Goal: Complete application form

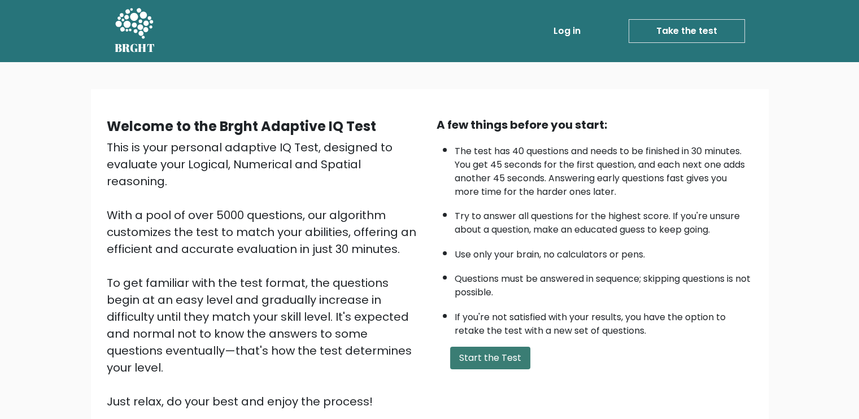
click at [502, 354] on button "Start the Test" at bounding box center [490, 358] width 80 height 23
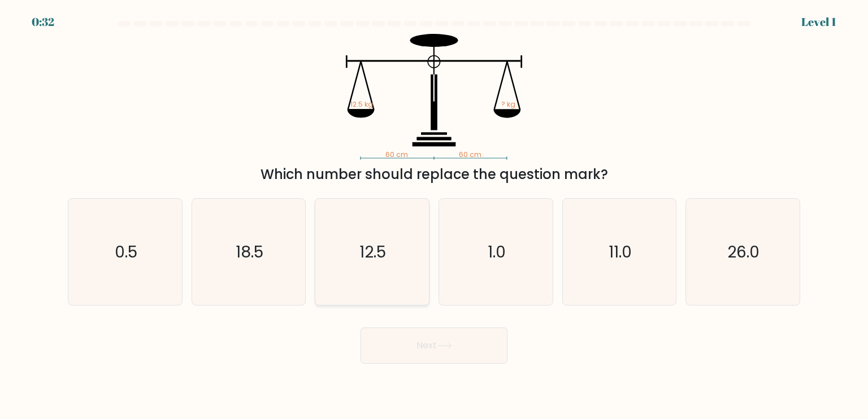
click at [371, 251] on text "12.5" at bounding box center [373, 251] width 27 height 23
click at [434, 215] on input "c. 12.5" at bounding box center [434, 213] width 1 height 6
radio input "true"
click at [441, 354] on button "Next" at bounding box center [433, 346] width 147 height 36
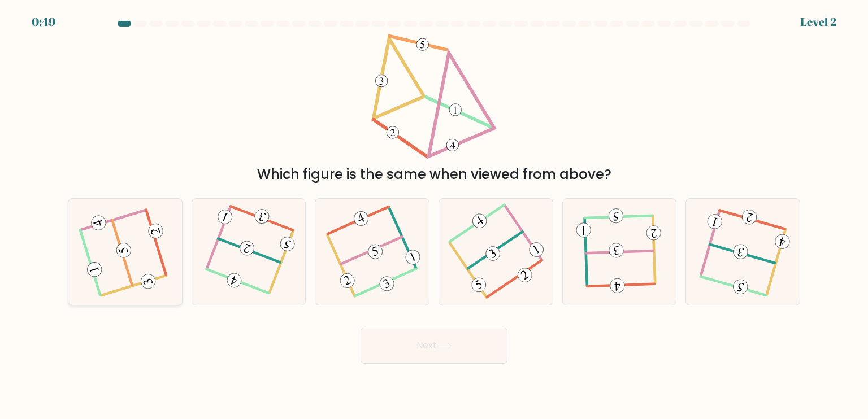
click at [129, 246] on 714 at bounding box center [124, 250] width 18 height 18
click at [434, 215] on input "a." at bounding box center [434, 213] width 1 height 6
radio input "true"
click at [415, 347] on button "Next" at bounding box center [433, 346] width 147 height 36
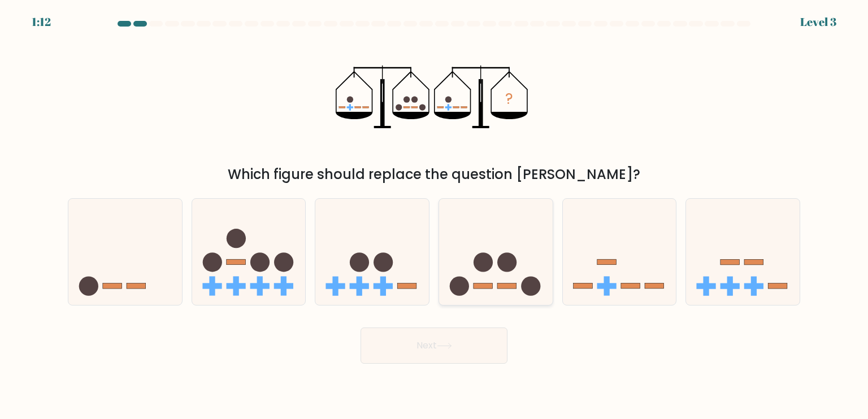
click at [493, 276] on icon at bounding box center [496, 252] width 114 height 94
click at [434, 215] on input "d." at bounding box center [434, 213] width 1 height 6
radio input "true"
click at [479, 349] on button "Next" at bounding box center [433, 346] width 147 height 36
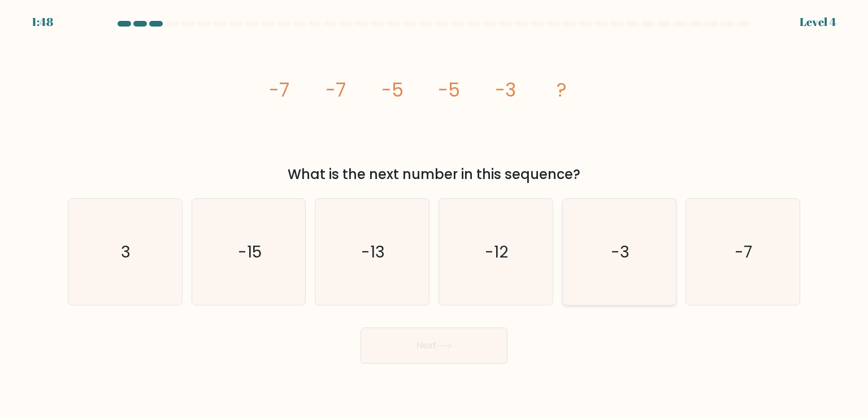
click at [610, 260] on icon "-3" at bounding box center [619, 252] width 106 height 106
click at [434, 215] on input "e. -3" at bounding box center [434, 213] width 1 height 6
radio input "true"
click at [476, 347] on button "Next" at bounding box center [433, 346] width 147 height 36
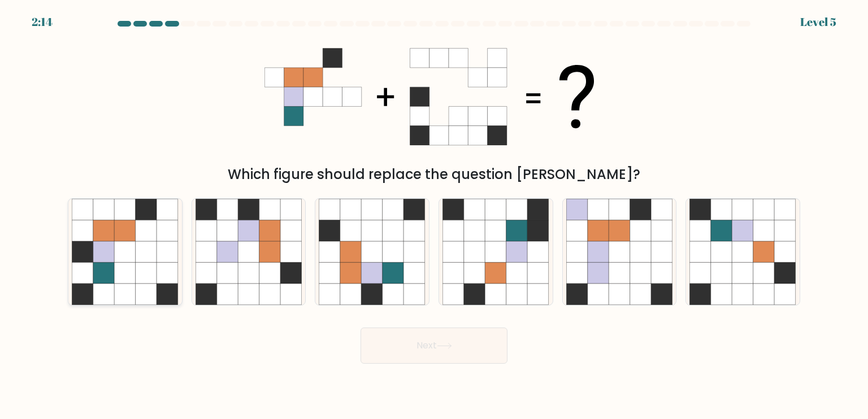
click at [108, 269] on icon at bounding box center [103, 273] width 21 height 21
click at [434, 215] on input "a." at bounding box center [434, 213] width 1 height 6
radio input "true"
click at [443, 346] on icon at bounding box center [444, 345] width 14 height 5
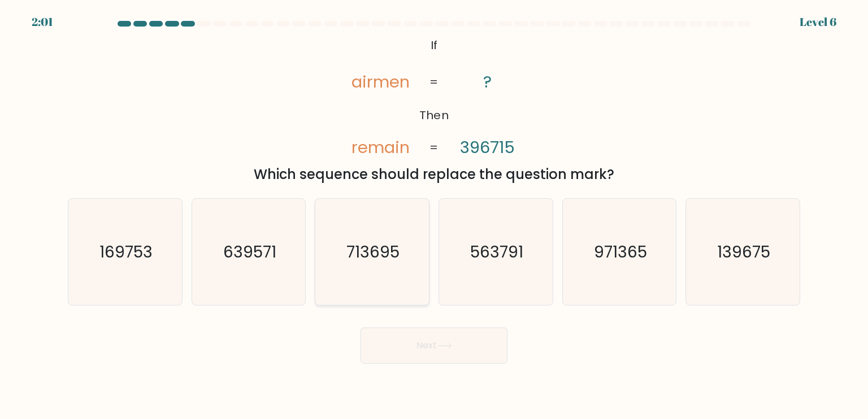
click at [371, 249] on text "713695" at bounding box center [373, 251] width 53 height 23
click at [434, 215] on input "c. 713695" at bounding box center [434, 213] width 1 height 6
radio input "true"
click at [436, 340] on button "Next" at bounding box center [433, 346] width 147 height 36
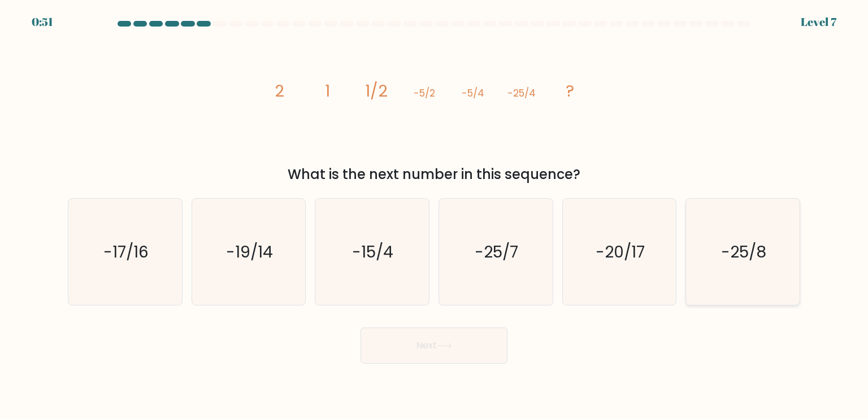
click at [728, 256] on text "-25/8" at bounding box center [743, 251] width 45 height 23
click at [434, 215] on input "f. -25/8" at bounding box center [434, 213] width 1 height 6
radio input "true"
click at [469, 352] on button "Next" at bounding box center [433, 346] width 147 height 36
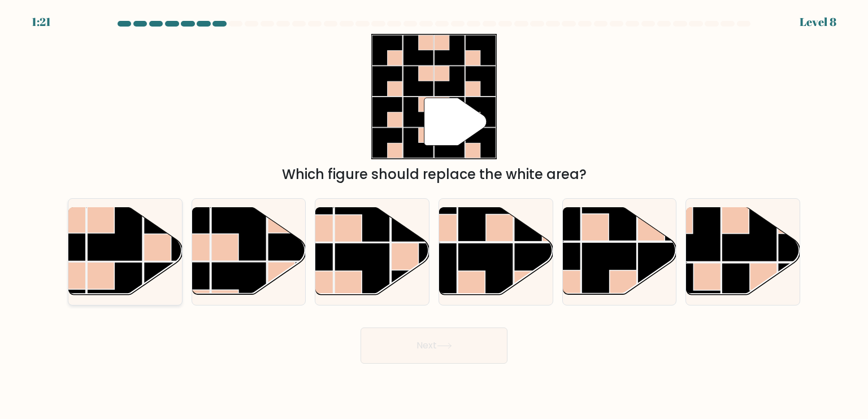
click at [117, 245] on rect at bounding box center [114, 233] width 55 height 55
click at [434, 215] on input "a." at bounding box center [434, 213] width 1 height 6
radio input "true"
click at [449, 341] on button "Next" at bounding box center [433, 346] width 147 height 36
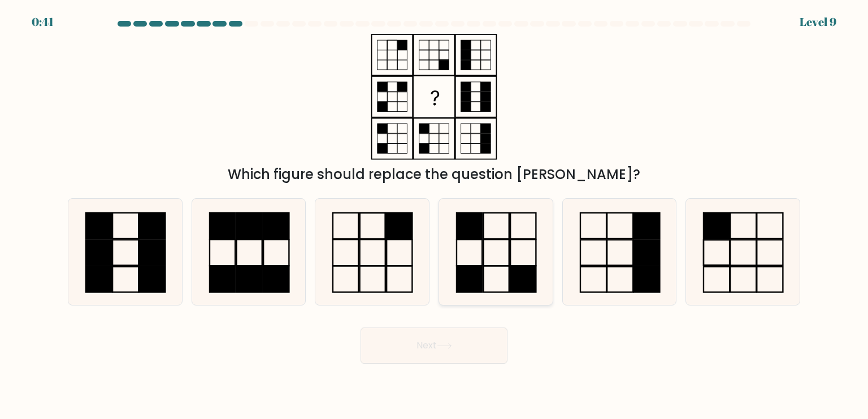
click at [493, 241] on icon at bounding box center [495, 252] width 106 height 106
click at [434, 215] on input "d." at bounding box center [434, 213] width 1 height 6
radio input "true"
click at [473, 355] on button "Next" at bounding box center [433, 346] width 147 height 36
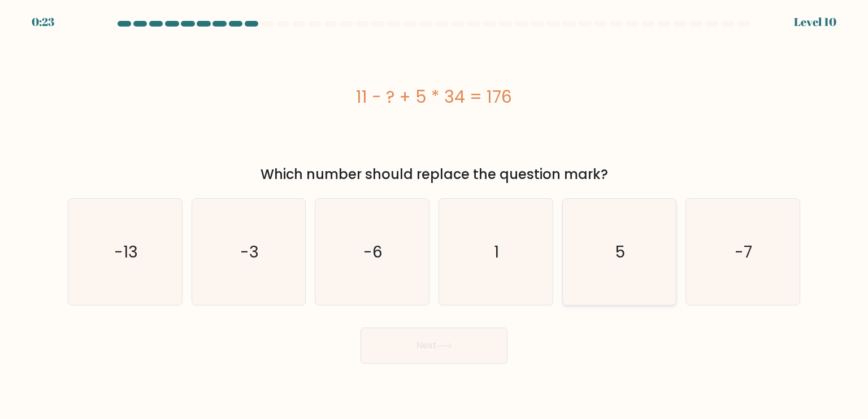
click at [622, 262] on text "5" at bounding box center [620, 251] width 10 height 23
click at [434, 215] on input "e. 5" at bounding box center [434, 213] width 1 height 6
radio input "true"
click at [434, 355] on button "Next" at bounding box center [433, 346] width 147 height 36
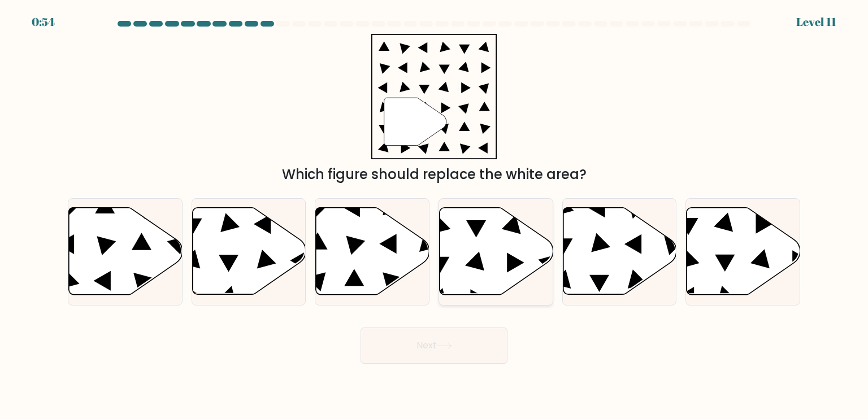
click at [486, 247] on icon at bounding box center [496, 251] width 114 height 87
click at [434, 215] on input "d." at bounding box center [434, 213] width 1 height 6
radio input "true"
click at [432, 349] on button "Next" at bounding box center [433, 346] width 147 height 36
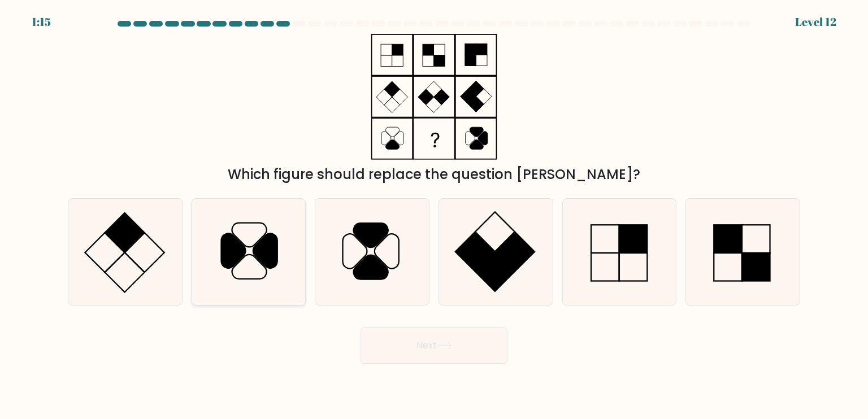
click at [246, 246] on icon at bounding box center [249, 235] width 34 height 24
click at [434, 215] on input "b." at bounding box center [434, 213] width 1 height 6
radio input "true"
click at [428, 355] on button "Next" at bounding box center [433, 346] width 147 height 36
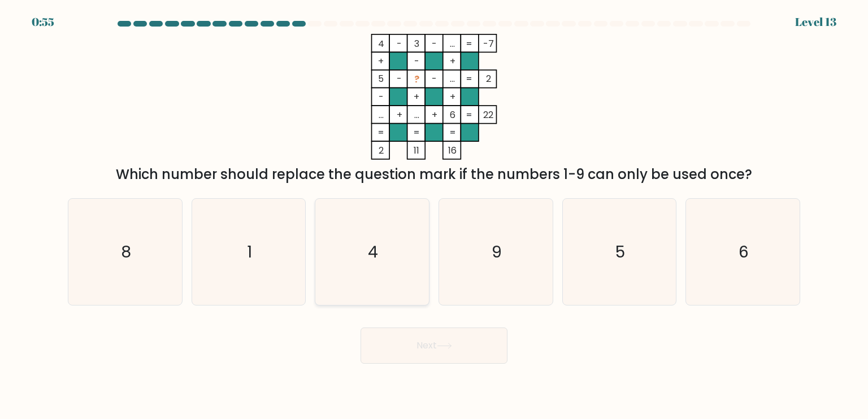
click at [408, 241] on icon "4" at bounding box center [372, 252] width 106 height 106
click at [434, 215] on input "c. 4" at bounding box center [434, 213] width 1 height 6
radio input "true"
click at [421, 335] on button "Next" at bounding box center [433, 346] width 147 height 36
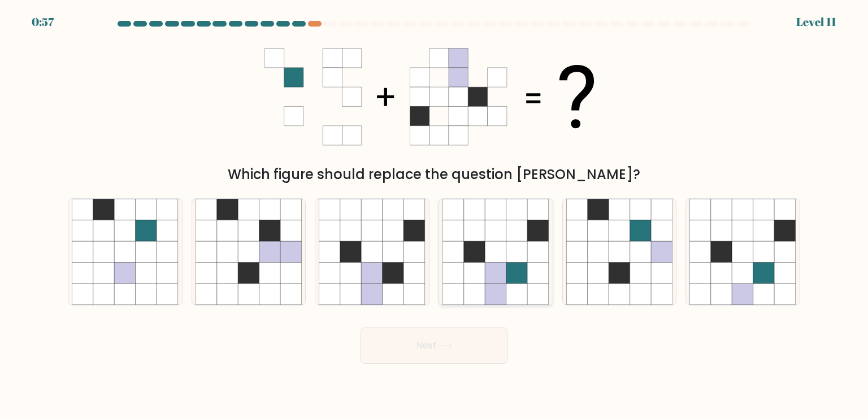
click at [501, 272] on icon at bounding box center [495, 273] width 21 height 21
click at [434, 215] on input "d." at bounding box center [434, 213] width 1 height 6
radio input "true"
click at [459, 346] on button "Next" at bounding box center [433, 346] width 147 height 36
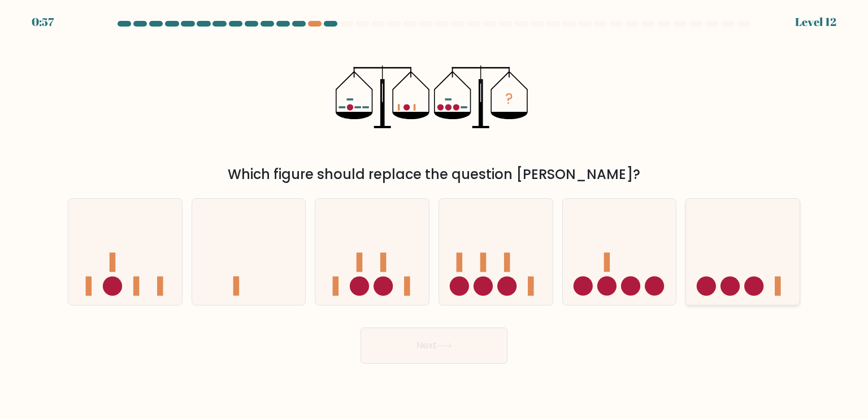
click at [726, 272] on icon at bounding box center [743, 252] width 114 height 94
click at [434, 215] on input "f." at bounding box center [434, 213] width 1 height 6
radio input "true"
click at [438, 354] on button "Next" at bounding box center [433, 346] width 147 height 36
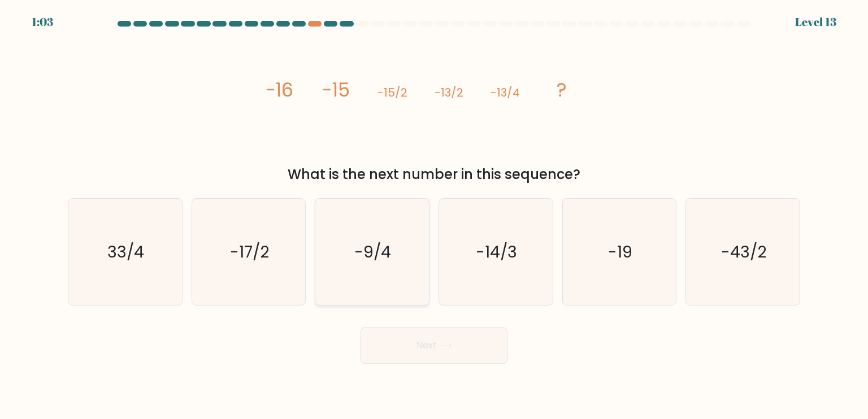
click at [371, 262] on text "-9/4" at bounding box center [373, 251] width 37 height 23
click at [434, 215] on input "c. -9/4" at bounding box center [434, 213] width 1 height 6
radio input "true"
click at [412, 345] on button "Next" at bounding box center [433, 346] width 147 height 36
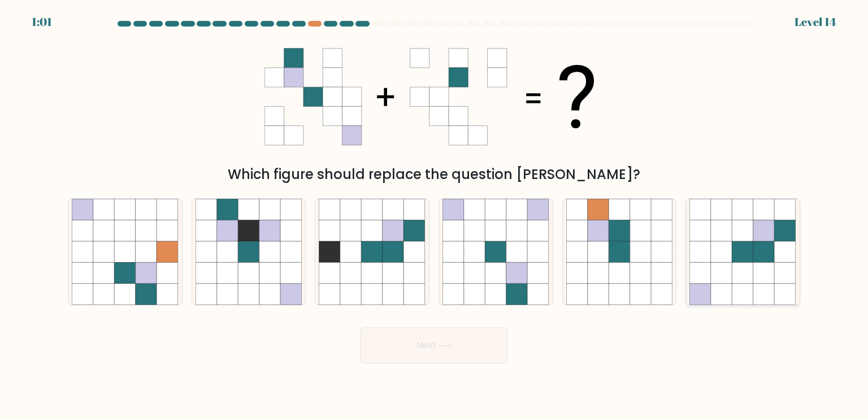
click at [735, 254] on icon at bounding box center [742, 251] width 21 height 21
click at [434, 215] on input "f." at bounding box center [434, 213] width 1 height 6
radio input "true"
click at [451, 347] on icon at bounding box center [444, 345] width 14 height 5
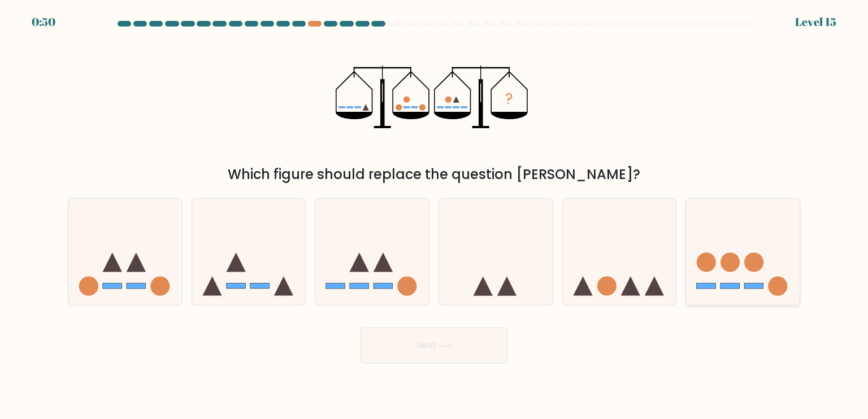
click at [744, 257] on icon at bounding box center [743, 252] width 114 height 94
click at [434, 215] on input "f." at bounding box center [434, 213] width 1 height 6
radio input "true"
click at [495, 344] on button "Next" at bounding box center [433, 346] width 147 height 36
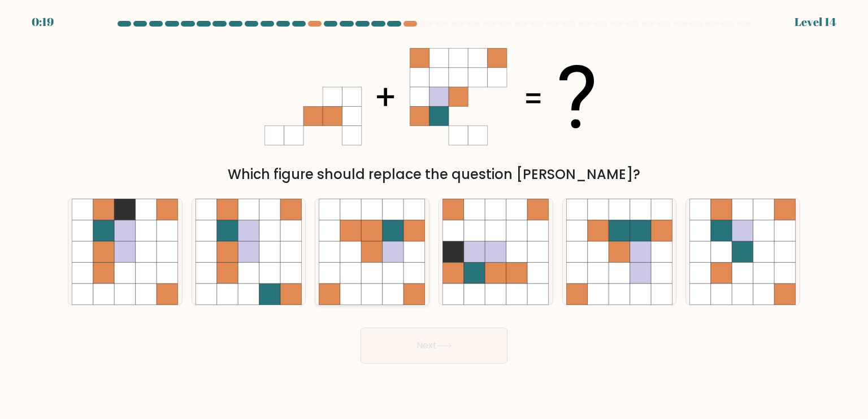
drag, startPoint x: 373, startPoint y: 247, endPoint x: 395, endPoint y: 268, distance: 30.4
click at [373, 247] on icon at bounding box center [372, 251] width 21 height 21
click at [434, 215] on input "c." at bounding box center [434, 213] width 1 height 6
radio input "true"
click at [440, 356] on button "Next" at bounding box center [433, 346] width 147 height 36
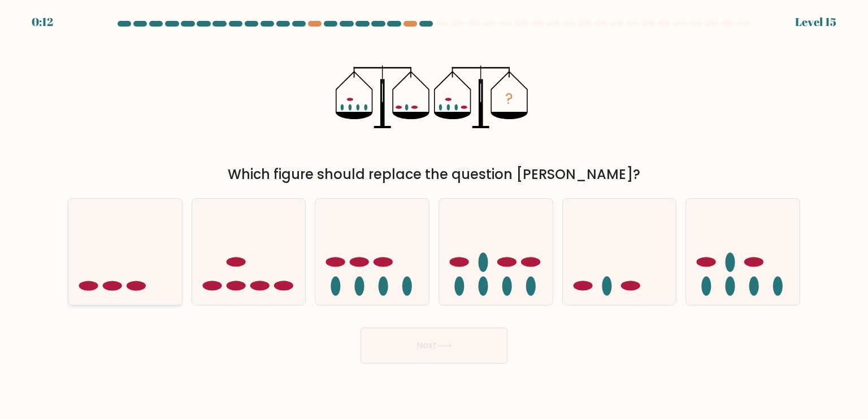
click at [122, 273] on icon at bounding box center [125, 252] width 114 height 94
click at [434, 215] on input "a." at bounding box center [434, 213] width 1 height 6
radio input "true"
click at [450, 351] on button "Next" at bounding box center [433, 346] width 147 height 36
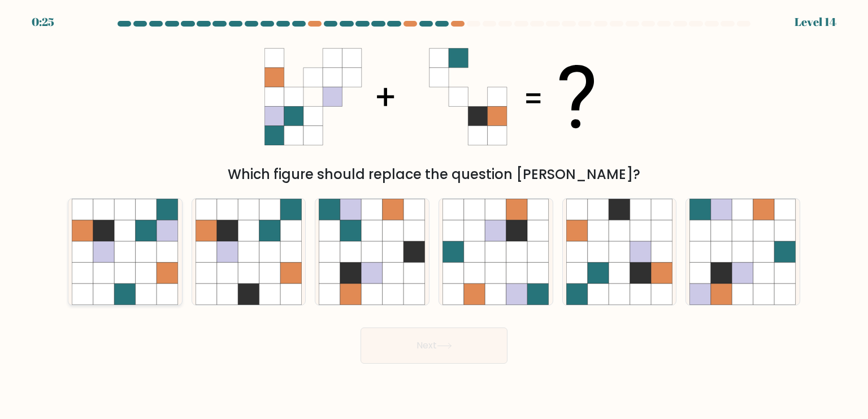
click at [136, 258] on icon at bounding box center [146, 251] width 21 height 21
click at [434, 215] on input "a." at bounding box center [434, 213] width 1 height 6
radio input "true"
click at [445, 343] on icon at bounding box center [444, 346] width 15 height 6
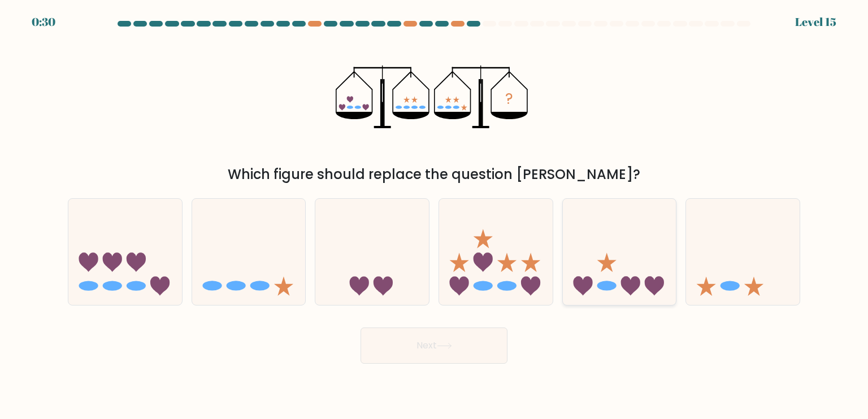
click at [618, 253] on icon at bounding box center [620, 252] width 114 height 94
click at [434, 215] on input "e." at bounding box center [434, 213] width 1 height 6
radio input "true"
click at [459, 348] on button "Next" at bounding box center [433, 346] width 147 height 36
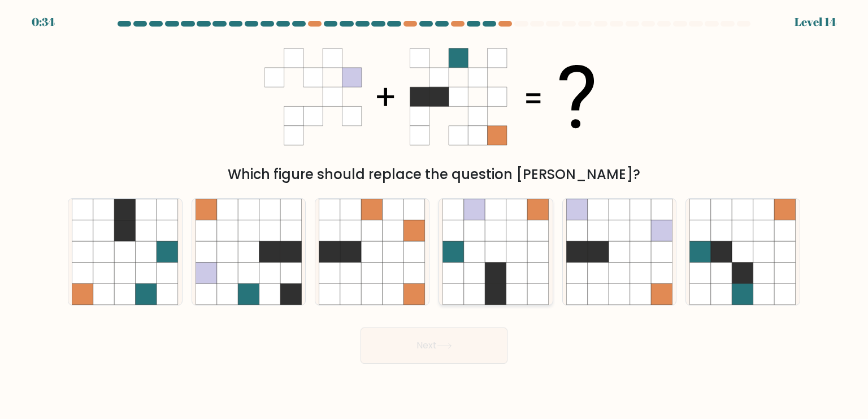
click at [494, 239] on icon at bounding box center [495, 230] width 21 height 21
click at [434, 215] on input "d." at bounding box center [434, 213] width 1 height 6
radio input "true"
click at [464, 352] on button "Next" at bounding box center [433, 346] width 147 height 36
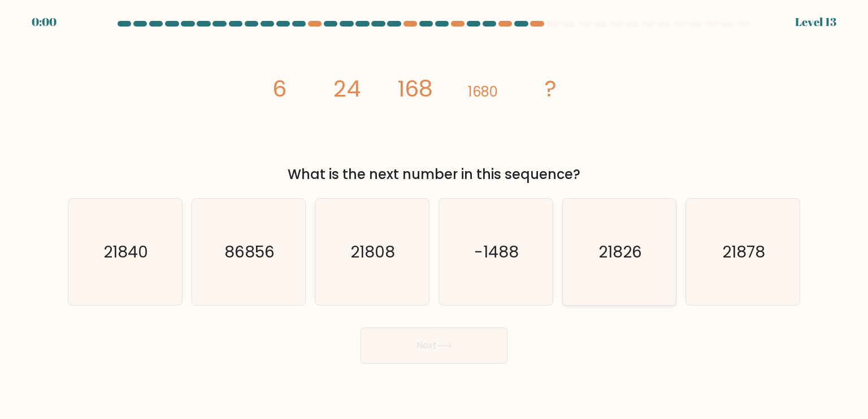
click at [630, 278] on icon "21826" at bounding box center [619, 252] width 106 height 106
click at [434, 215] on input "e. 21826" at bounding box center [434, 213] width 1 height 6
radio input "true"
click at [468, 349] on div "Next" at bounding box center [434, 341] width 746 height 45
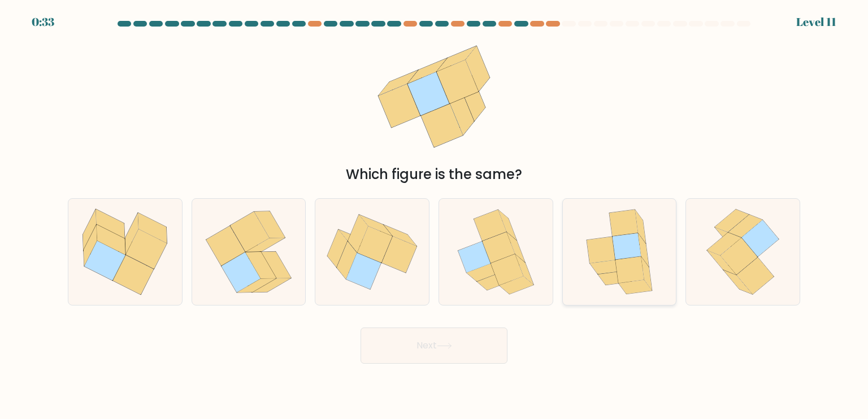
click at [607, 260] on icon at bounding box center [600, 250] width 29 height 27
click at [434, 215] on input "e." at bounding box center [434, 213] width 1 height 6
radio input "true"
click at [426, 349] on button "Next" at bounding box center [433, 346] width 147 height 36
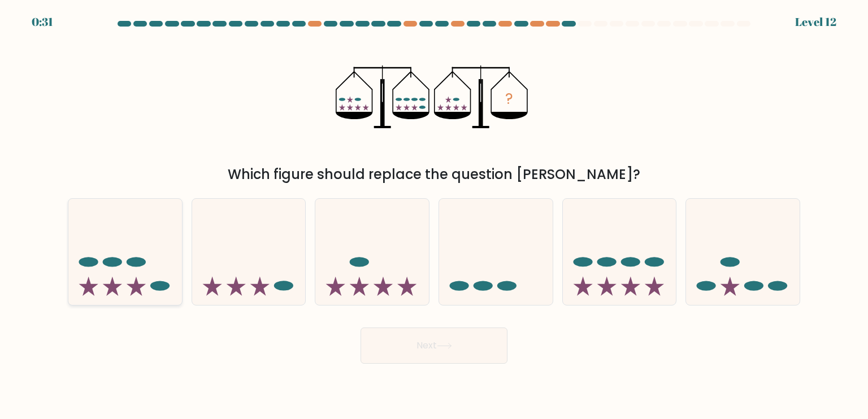
click at [146, 271] on icon at bounding box center [125, 252] width 114 height 94
click at [434, 215] on input "a." at bounding box center [434, 213] width 1 height 6
radio input "true"
click at [466, 352] on button "Next" at bounding box center [433, 346] width 147 height 36
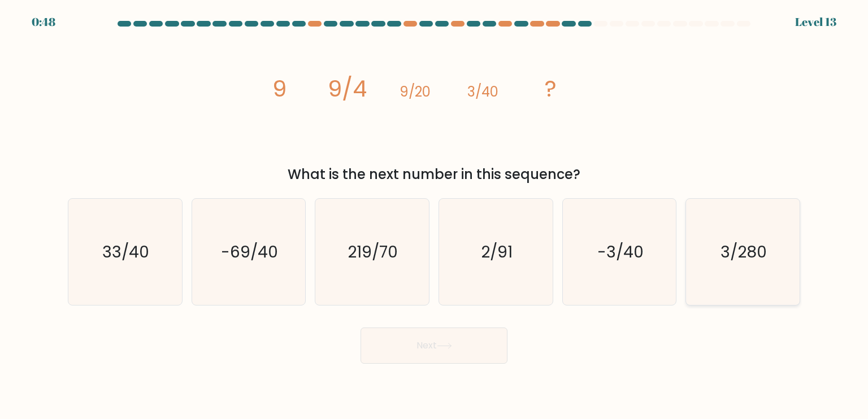
click at [755, 264] on icon "3/280" at bounding box center [742, 252] width 106 height 106
click at [434, 215] on input "f. 3/280" at bounding box center [434, 213] width 1 height 6
radio input "true"
click at [463, 341] on button "Next" at bounding box center [433, 346] width 147 height 36
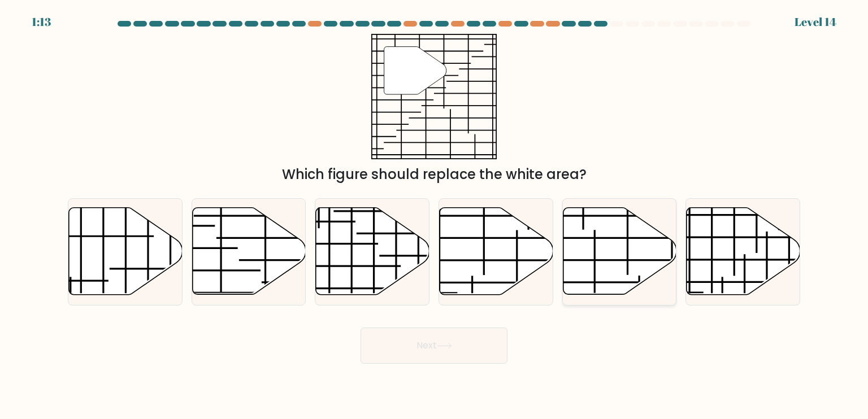
click at [620, 245] on icon at bounding box center [620, 251] width 114 height 87
click at [434, 215] on input "e." at bounding box center [434, 213] width 1 height 6
radio input "true"
click at [449, 350] on button "Next" at bounding box center [433, 346] width 147 height 36
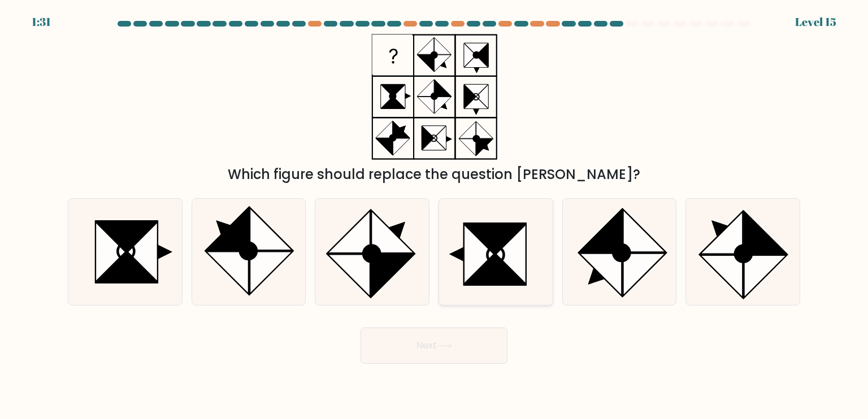
click at [493, 247] on icon at bounding box center [496, 254] width 16 height 16
click at [434, 215] on input "d." at bounding box center [434, 213] width 1 height 6
radio input "true"
click at [452, 356] on button "Next" at bounding box center [433, 346] width 147 height 36
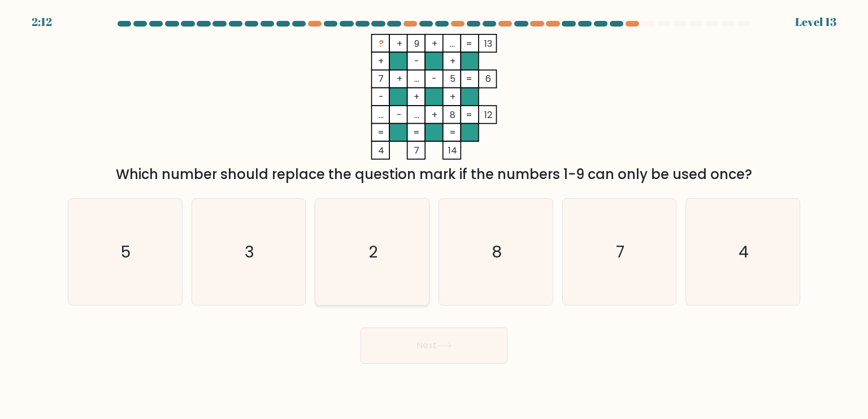
click at [378, 266] on icon "2" at bounding box center [372, 252] width 106 height 106
click at [434, 215] on input "c. 2" at bounding box center [434, 213] width 1 height 6
radio input "true"
click at [372, 245] on text "2" at bounding box center [372, 252] width 9 height 22
click at [434, 215] on input "c. 2" at bounding box center [434, 213] width 1 height 6
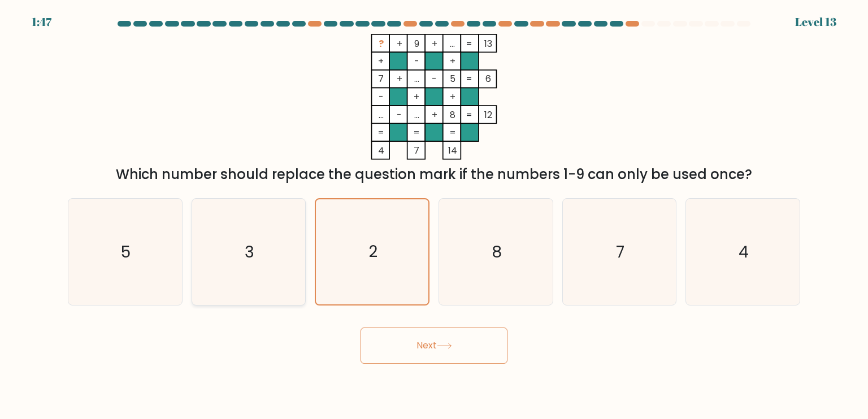
click at [236, 236] on icon "3" at bounding box center [248, 252] width 106 height 106
click at [434, 215] on input "b. 3" at bounding box center [434, 213] width 1 height 6
radio input "true"
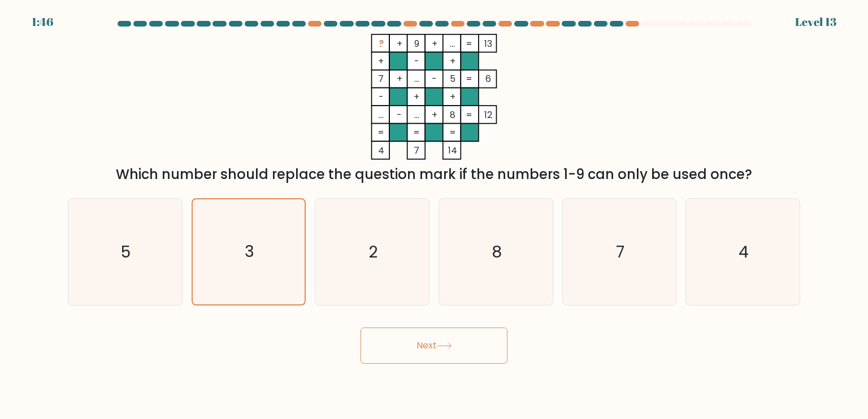
click at [388, 330] on button "Next" at bounding box center [433, 346] width 147 height 36
click at [392, 343] on button "Next" at bounding box center [433, 346] width 147 height 36
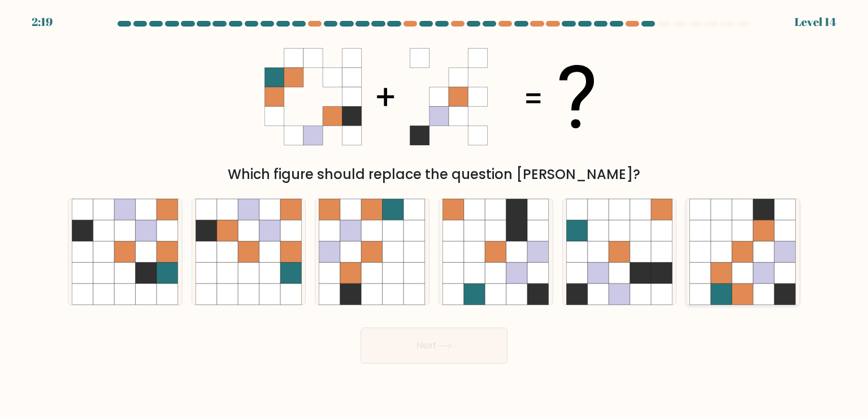
click at [728, 257] on icon at bounding box center [721, 251] width 21 height 21
click at [434, 215] on input "f." at bounding box center [434, 213] width 1 height 6
radio input "true"
click at [436, 354] on button "Next" at bounding box center [433, 346] width 147 height 36
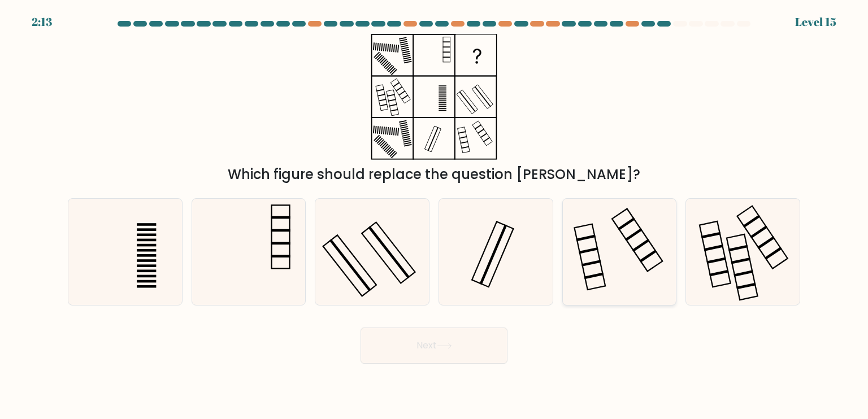
click at [590, 262] on icon at bounding box center [619, 252] width 106 height 106
click at [434, 215] on input "e." at bounding box center [434, 213] width 1 height 6
radio input "true"
click at [484, 353] on button "Next" at bounding box center [433, 346] width 147 height 36
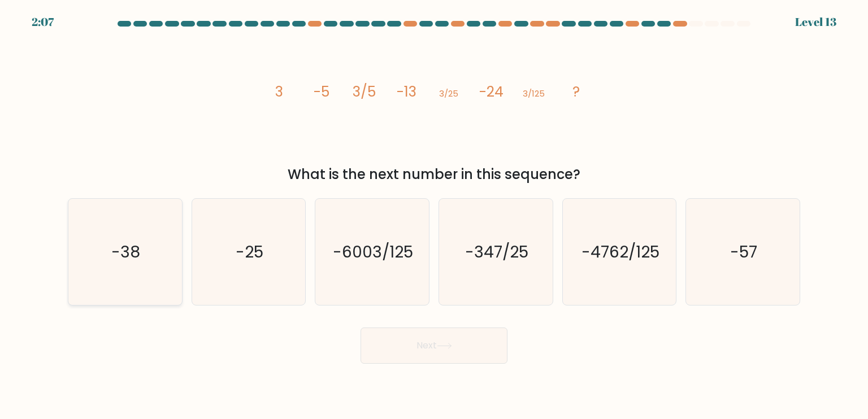
click at [134, 260] on text "-38" at bounding box center [126, 251] width 29 height 23
click at [434, 215] on input "a. -38" at bounding box center [434, 213] width 1 height 6
radio input "true"
click at [441, 354] on button "Next" at bounding box center [433, 346] width 147 height 36
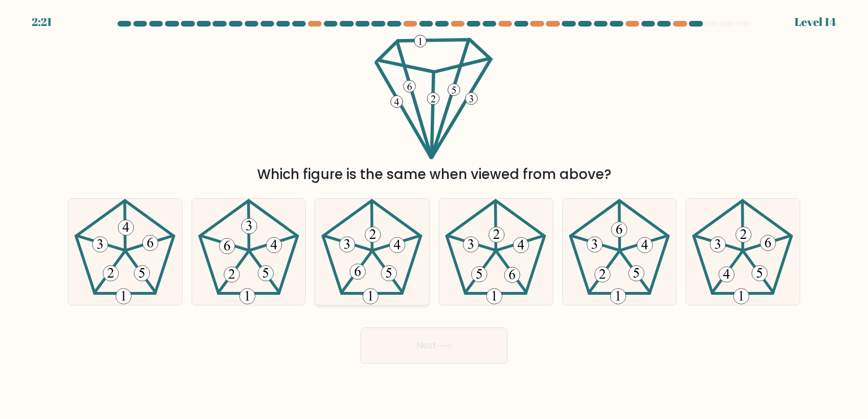
click at [377, 253] on icon at bounding box center [372, 252] width 106 height 106
click at [434, 215] on input "c." at bounding box center [434, 213] width 1 height 6
radio input "true"
click at [412, 351] on button "Next" at bounding box center [433, 346] width 147 height 36
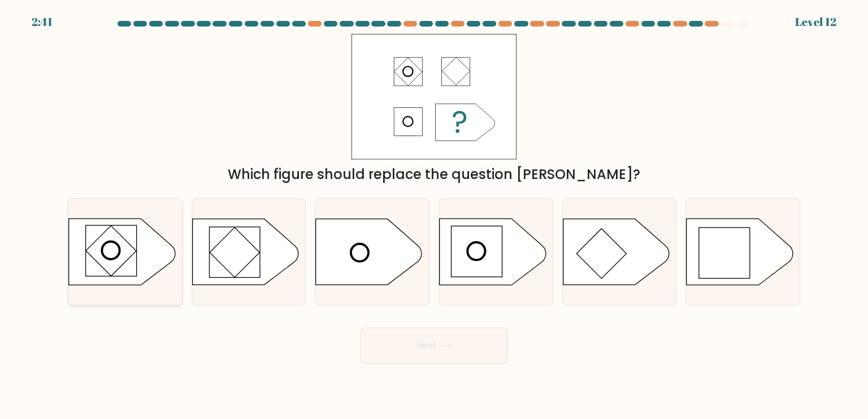
click at [125, 260] on rect at bounding box center [111, 251] width 50 height 50
click at [434, 215] on input "a." at bounding box center [434, 213] width 1 height 6
radio input "true"
click at [416, 352] on button "Next" at bounding box center [433, 346] width 147 height 36
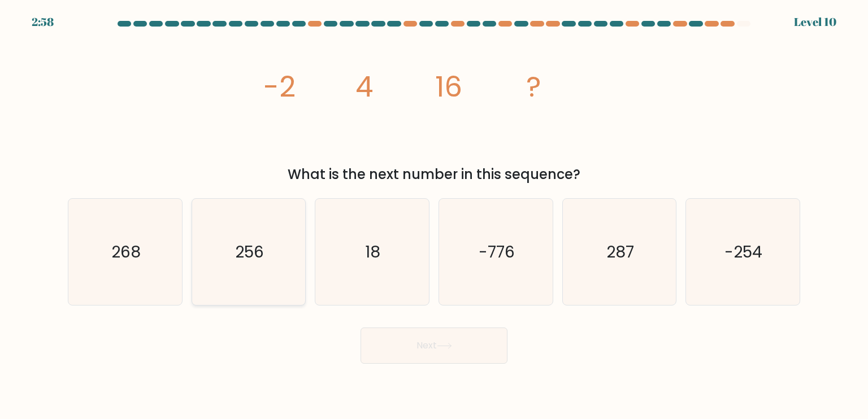
click at [246, 245] on text "256" at bounding box center [249, 251] width 29 height 23
click at [434, 215] on input "b. 256" at bounding box center [434, 213] width 1 height 6
radio input "true"
click at [475, 356] on button "Next" at bounding box center [433, 346] width 147 height 36
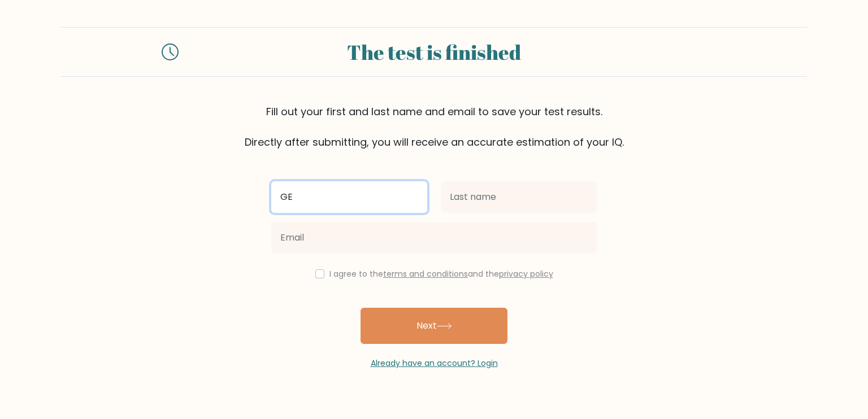
type input "G"
type input "Veldora"
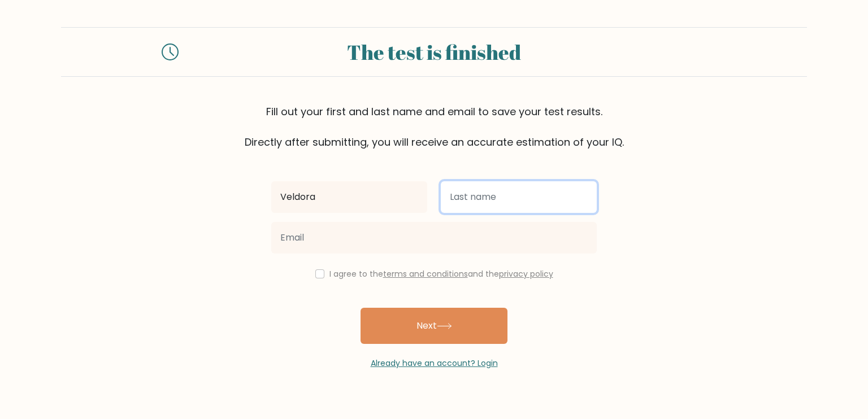
click at [472, 195] on input "text" at bounding box center [519, 197] width 156 height 32
type input "Tempest"
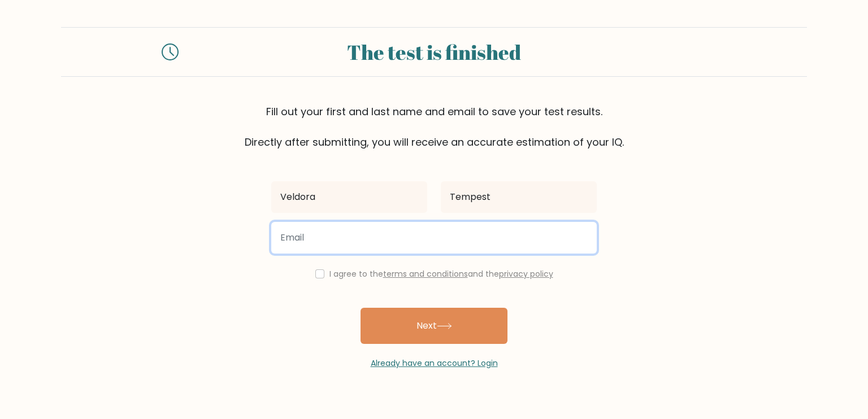
click at [418, 228] on input "email" at bounding box center [433, 238] width 325 height 32
type input "[EMAIL_ADDRESS][DOMAIN_NAME]"
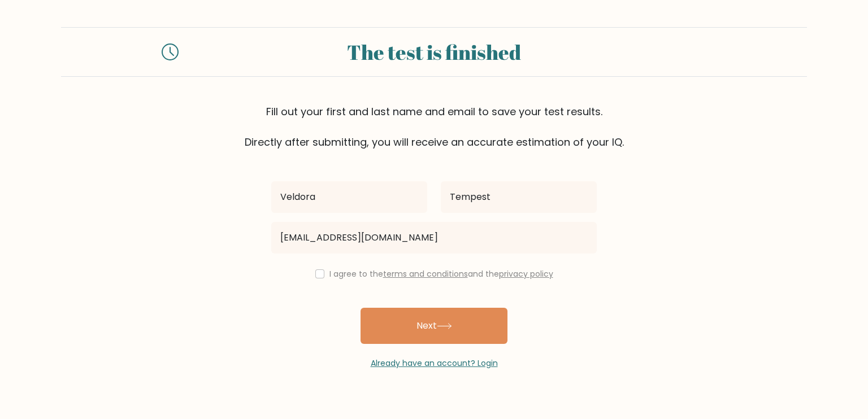
click at [324, 275] on div "I agree to the terms and conditions and the privacy policy" at bounding box center [433, 274] width 339 height 14
click at [320, 273] on input "checkbox" at bounding box center [319, 273] width 9 height 9
checkbox input "true"
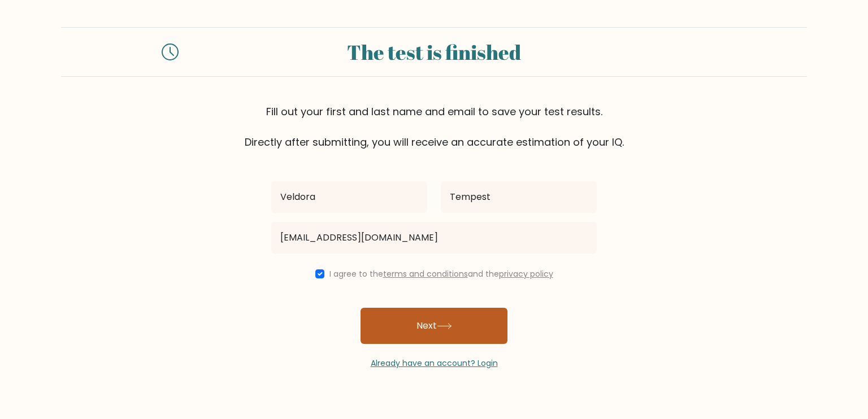
click at [395, 328] on button "Next" at bounding box center [433, 326] width 147 height 36
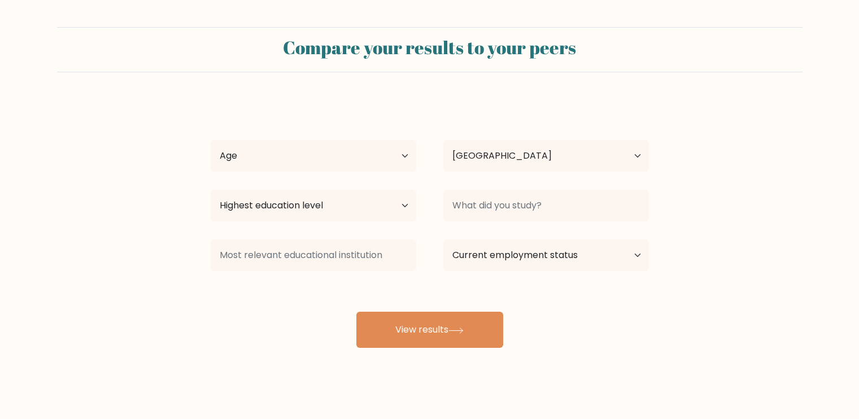
select select "PH"
click at [368, 155] on select "Age Under 18 years old 18-24 years old 25-34 years old 35-44 years old 45-54 ye…" at bounding box center [314, 156] width 206 height 32
select select "18_24"
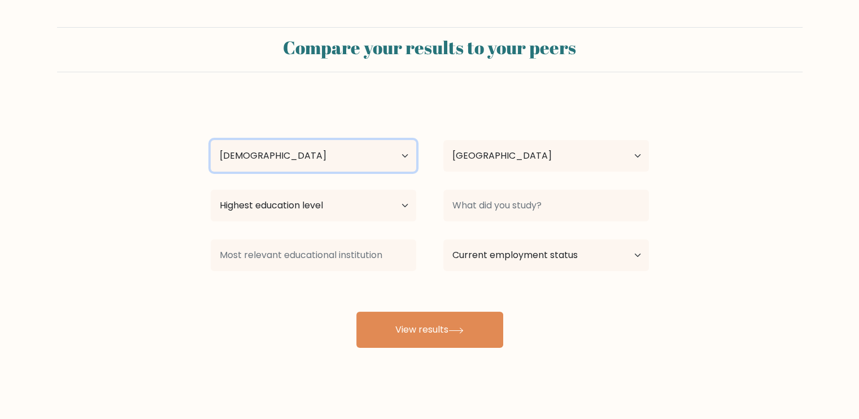
click at [211, 140] on select "Age Under 18 years old 18-24 years old 25-34 years old 35-44 years old 45-54 ye…" at bounding box center [314, 156] width 206 height 32
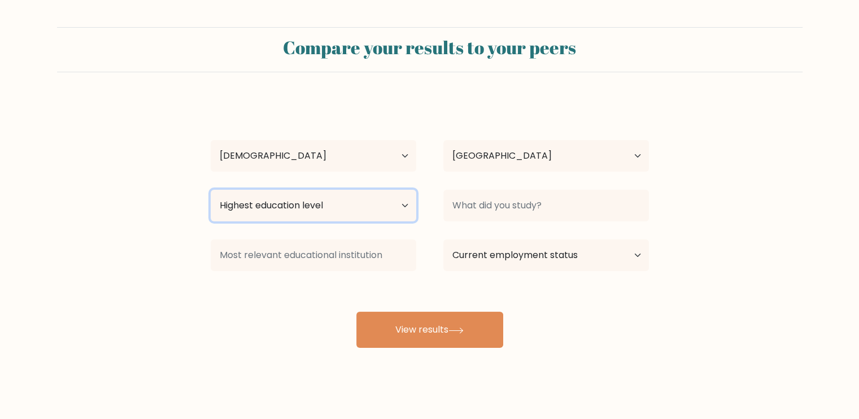
click at [395, 204] on select "Highest education level No schooling Primary Lower Secondary Upper Secondary Oc…" at bounding box center [314, 206] width 206 height 32
select select "bachelors_degree"
click at [211, 190] on select "Highest education level No schooling Primary Lower Secondary Upper Secondary Oc…" at bounding box center [314, 206] width 206 height 32
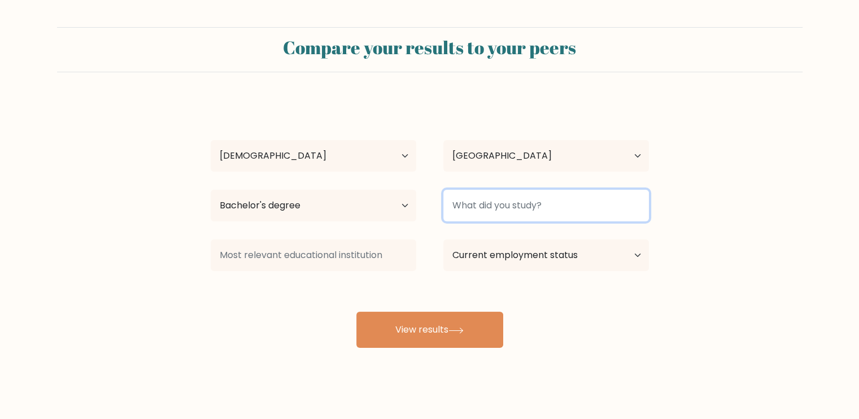
click at [528, 211] on input at bounding box center [546, 206] width 206 height 32
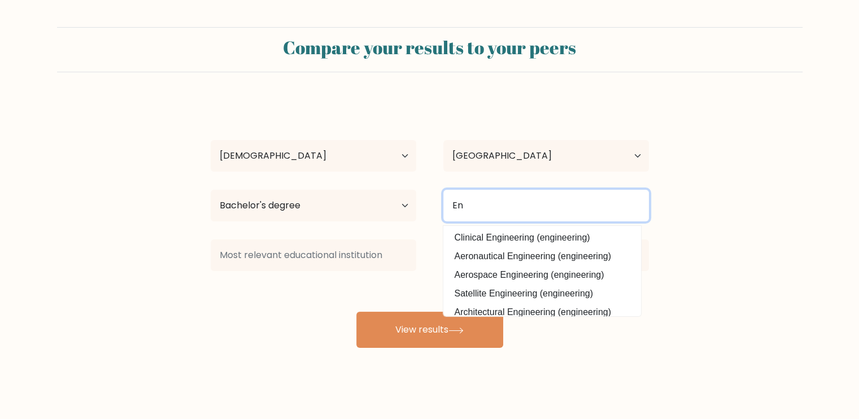
type input "E"
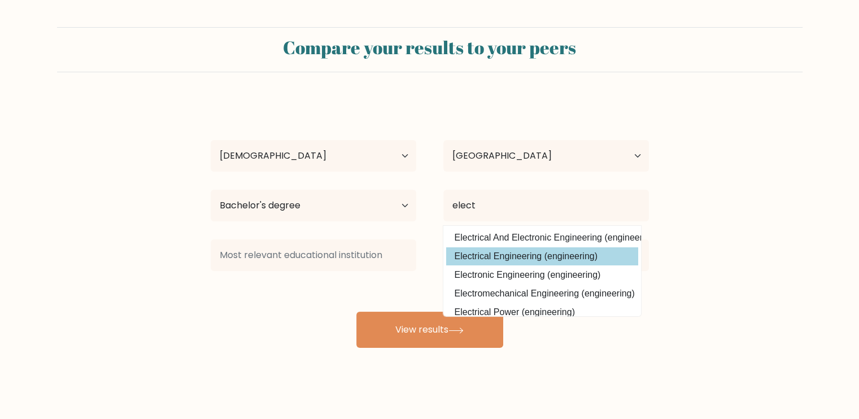
click at [538, 251] on option "Electrical Engineering (engineering)" at bounding box center [542, 256] width 192 height 18
type input "Electrical Engineering"
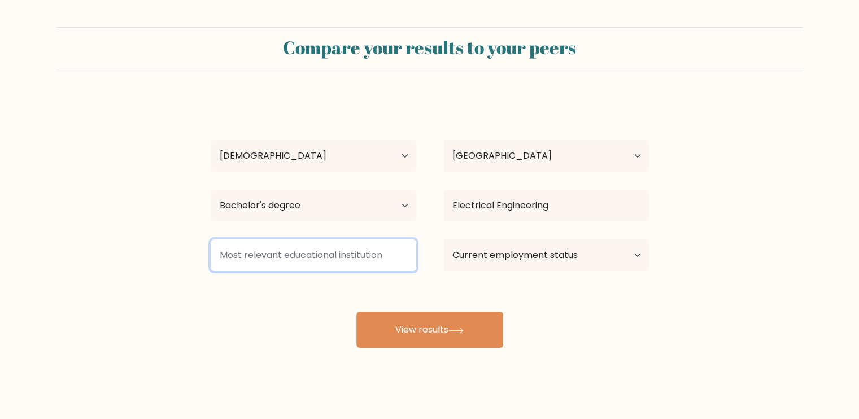
click at [319, 258] on input at bounding box center [314, 256] width 206 height 32
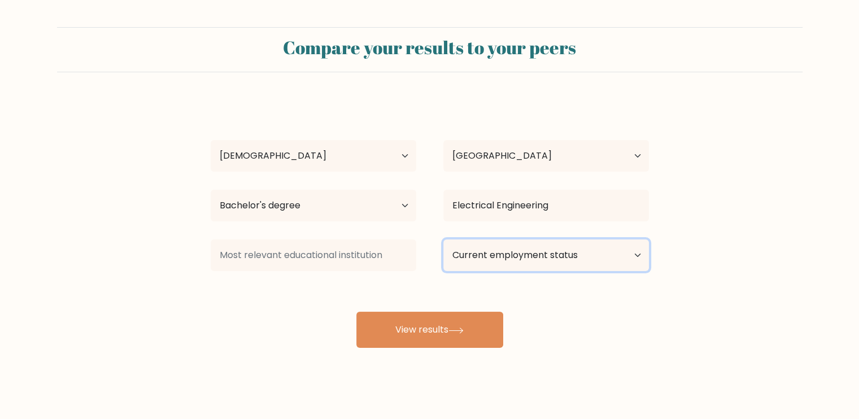
click at [526, 257] on select "Current employment status Employed Student Retired Other / prefer not to answer" at bounding box center [546, 256] width 206 height 32
click at [443, 240] on select "Current employment status Employed Student Retired Other / prefer not to answer" at bounding box center [546, 256] width 206 height 32
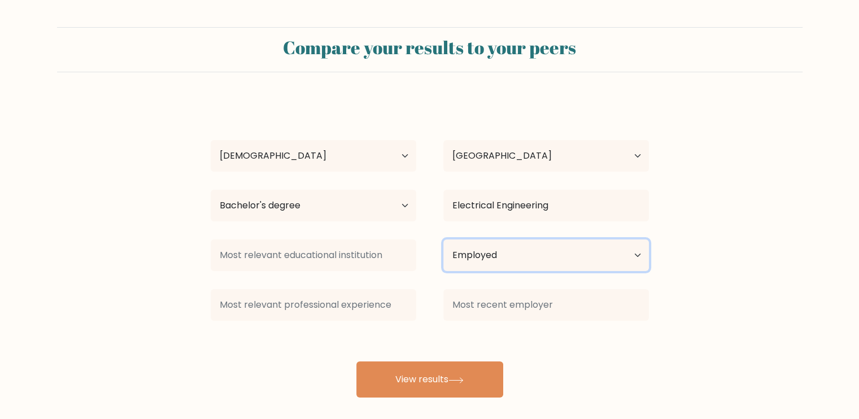
click at [538, 258] on select "Current employment status Employed Student Retired Other / prefer not to answer" at bounding box center [546, 256] width 206 height 32
select select "student"
click at [443, 240] on select "Current employment status Employed Student Retired Other / prefer not to answer" at bounding box center [546, 256] width 206 height 32
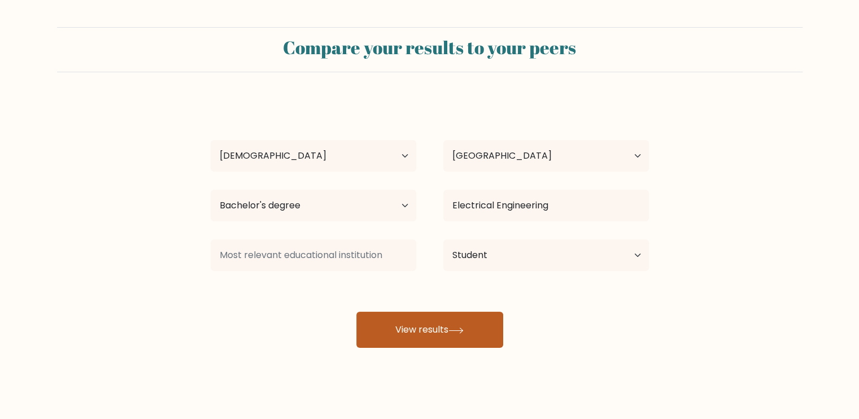
click at [455, 328] on icon at bounding box center [456, 331] width 15 height 6
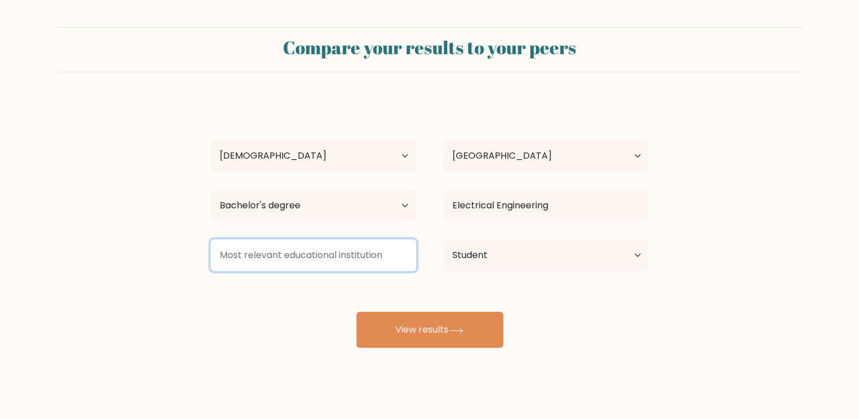
click at [336, 255] on input at bounding box center [314, 256] width 206 height 32
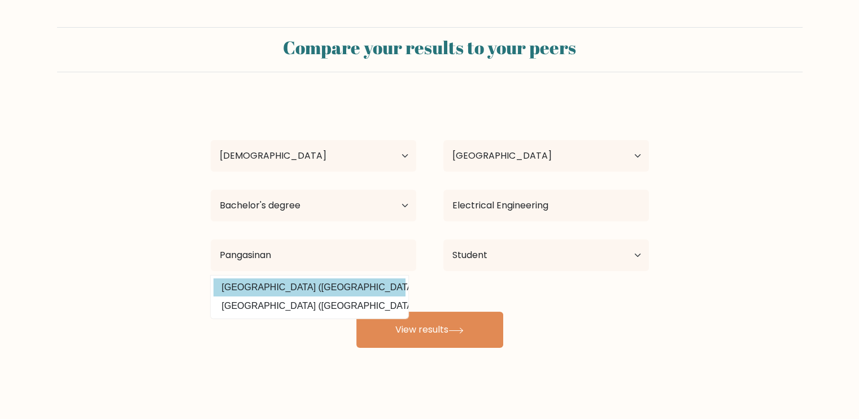
click at [338, 289] on option "Pangasinan State University (Philippines)" at bounding box center [310, 287] width 192 height 18
type input "[GEOGRAPHIC_DATA]"
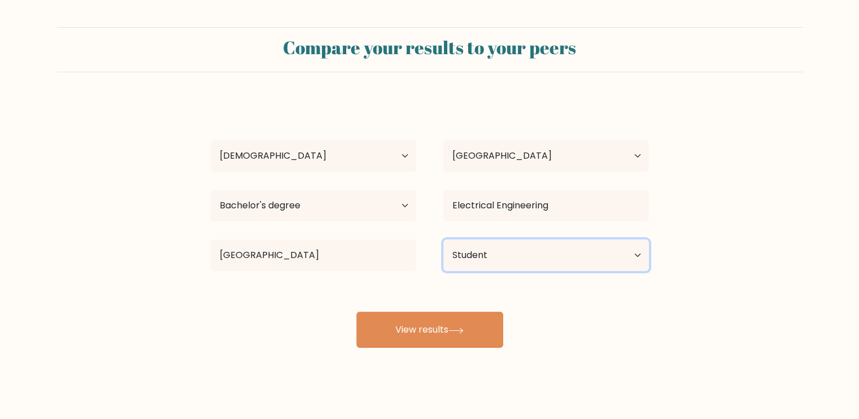
click at [538, 270] on select "Current employment status Employed Student Retired Other / prefer not to answer" at bounding box center [546, 256] width 206 height 32
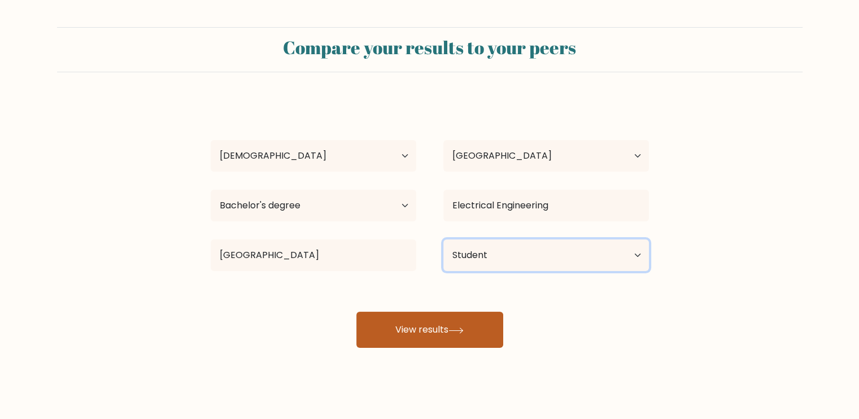
select select "other"
click at [443, 240] on select "Current employment status Employed Student Retired Other / prefer not to answer" at bounding box center [546, 256] width 206 height 32
click at [455, 333] on icon at bounding box center [456, 331] width 15 height 6
